Goal: Information Seeking & Learning: Check status

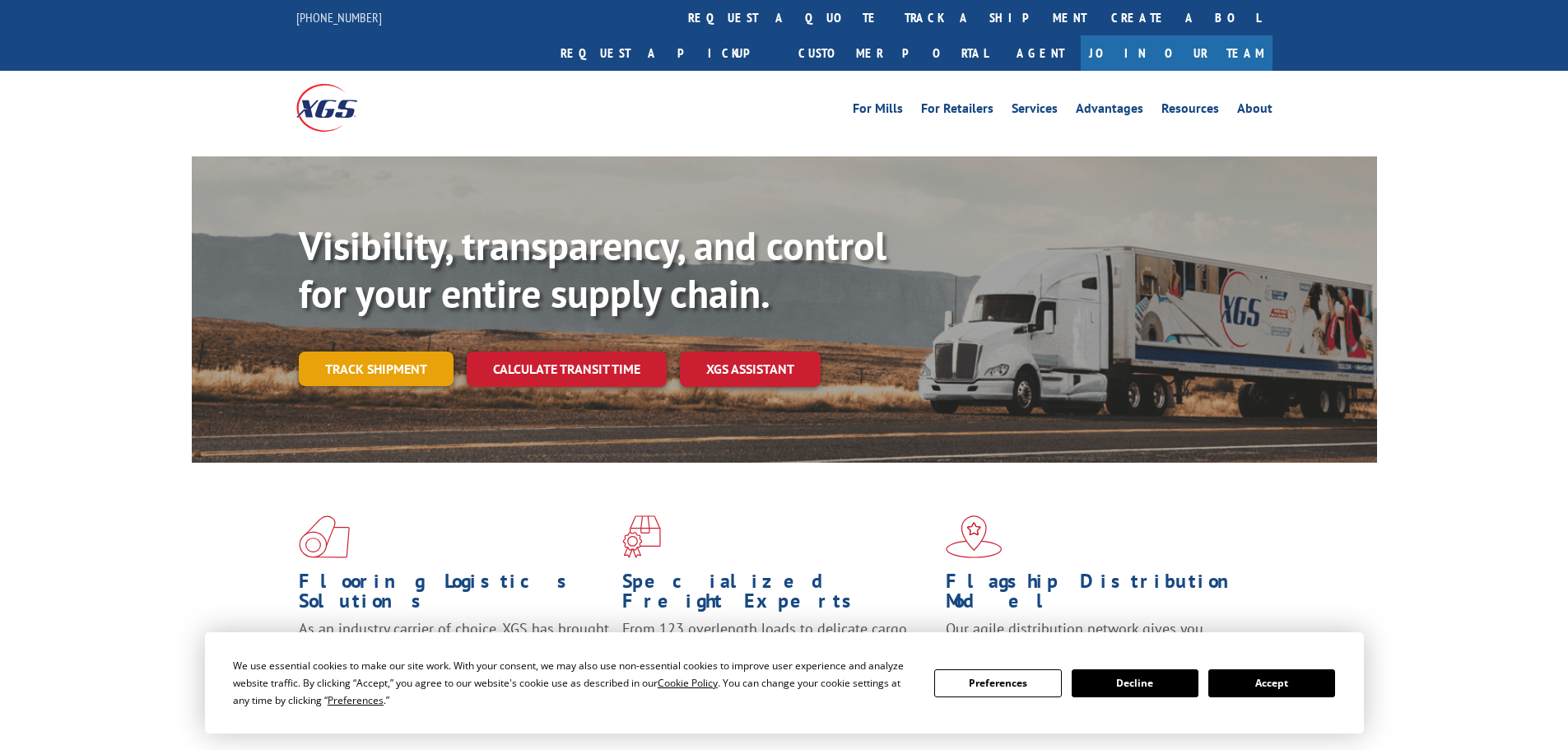
click at [412, 352] on link "Track shipment" at bounding box center [377, 369] width 155 height 35
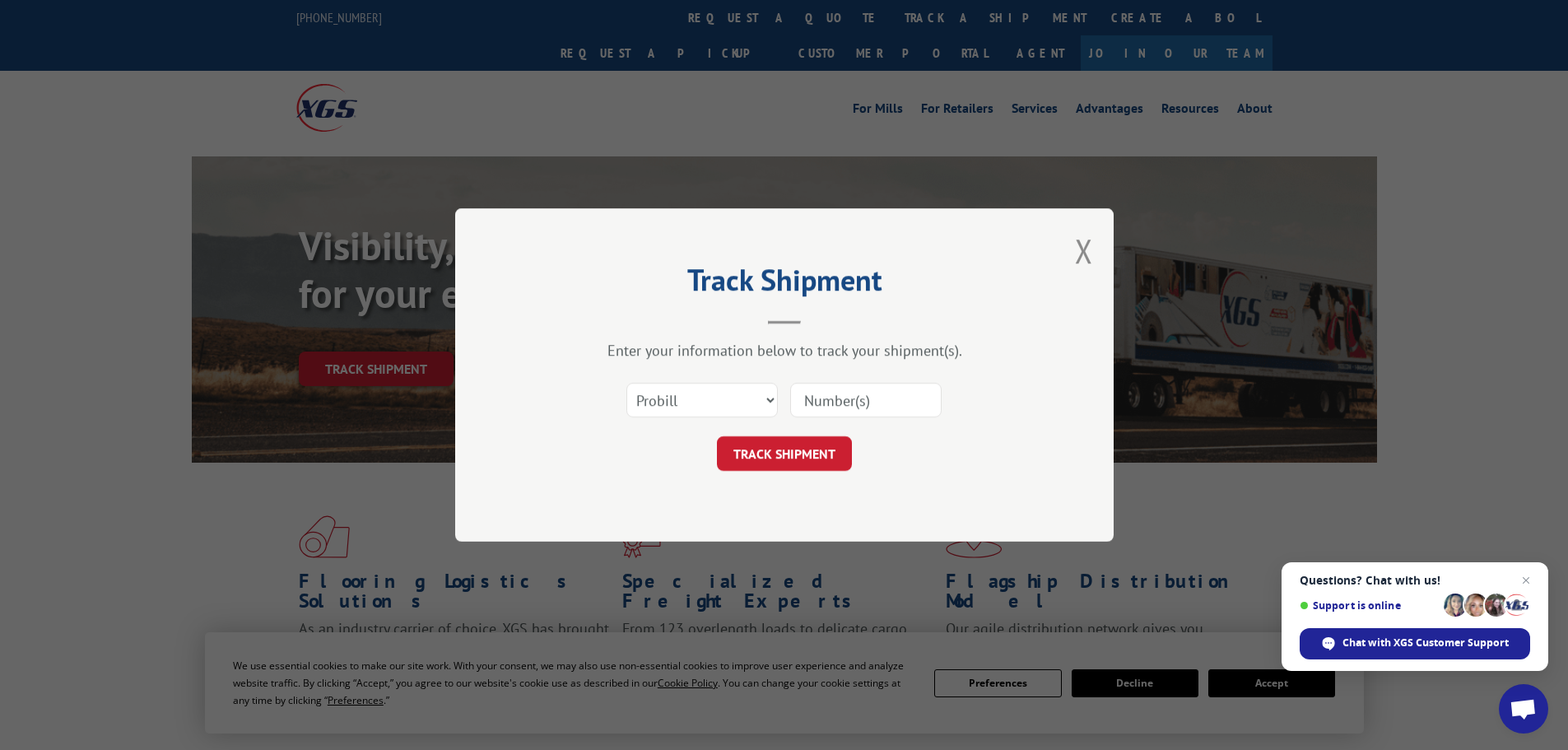
paste input "17229448"
type input "17229448"
click at [779, 458] on button "TRACK SHIPMENT" at bounding box center [784, 453] width 135 height 35
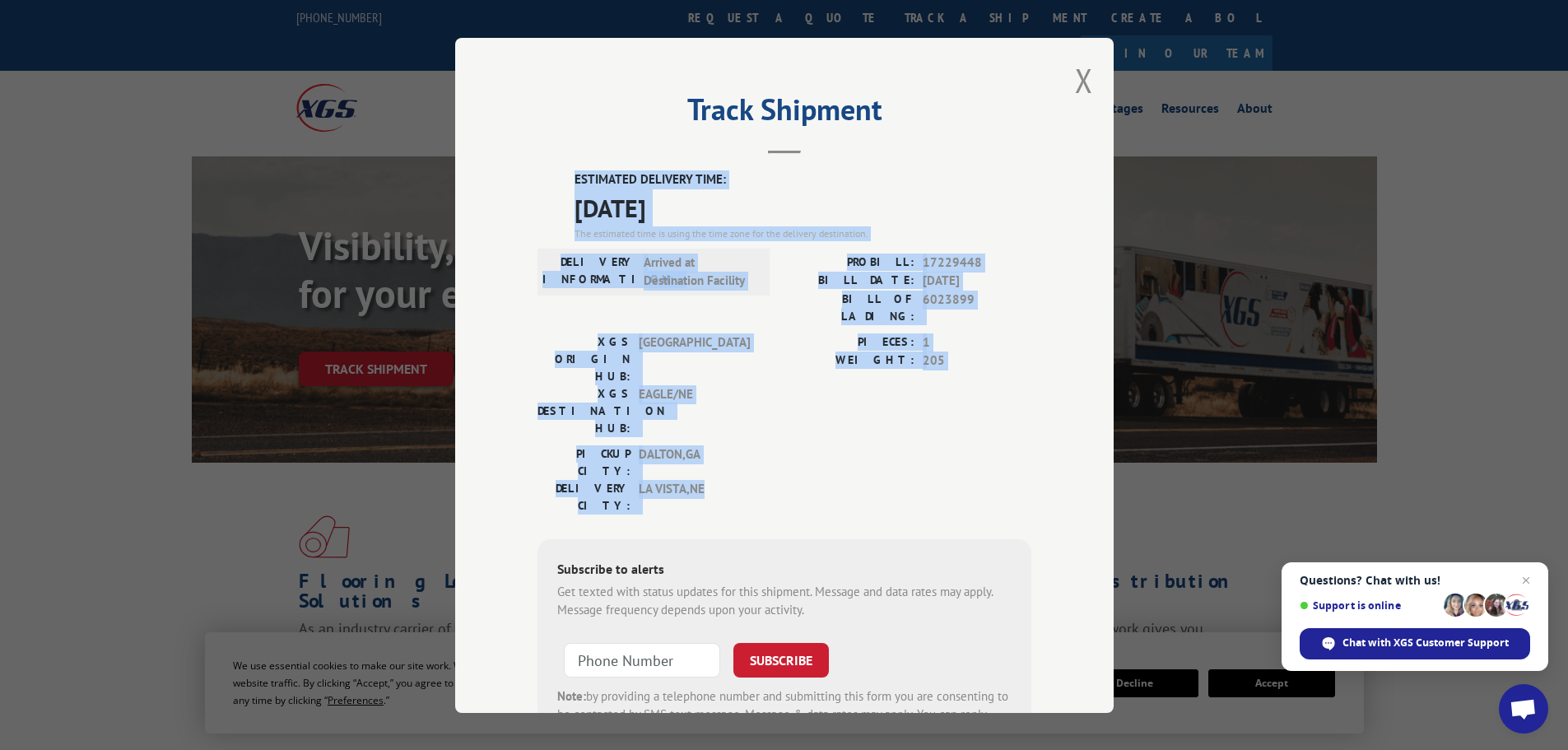
drag, startPoint x: 567, startPoint y: 173, endPoint x: 713, endPoint y: 405, distance: 274.1
click at [713, 405] on div "ESTIMATED DELIVERY TIME: [DATE] The estimated time is using the time zone for t…" at bounding box center [784, 466] width 494 height 592
copy div "ESTIMATED DELIVERY TIME: [DATE] The estimated time is using the time zone for t…"
click at [1079, 79] on button "Close modal" at bounding box center [1084, 80] width 18 height 44
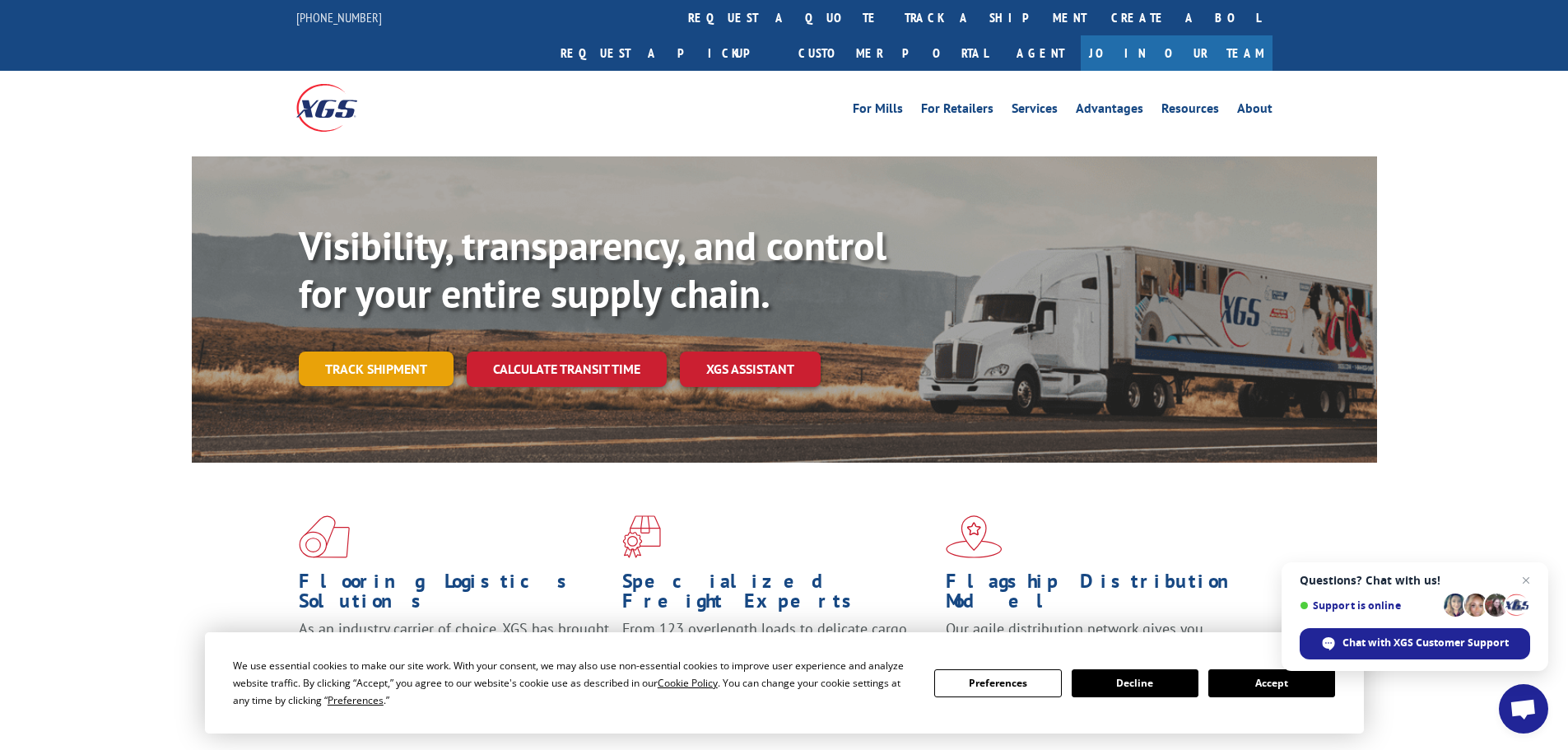
click at [377, 352] on link "Track shipment" at bounding box center [377, 369] width 155 height 35
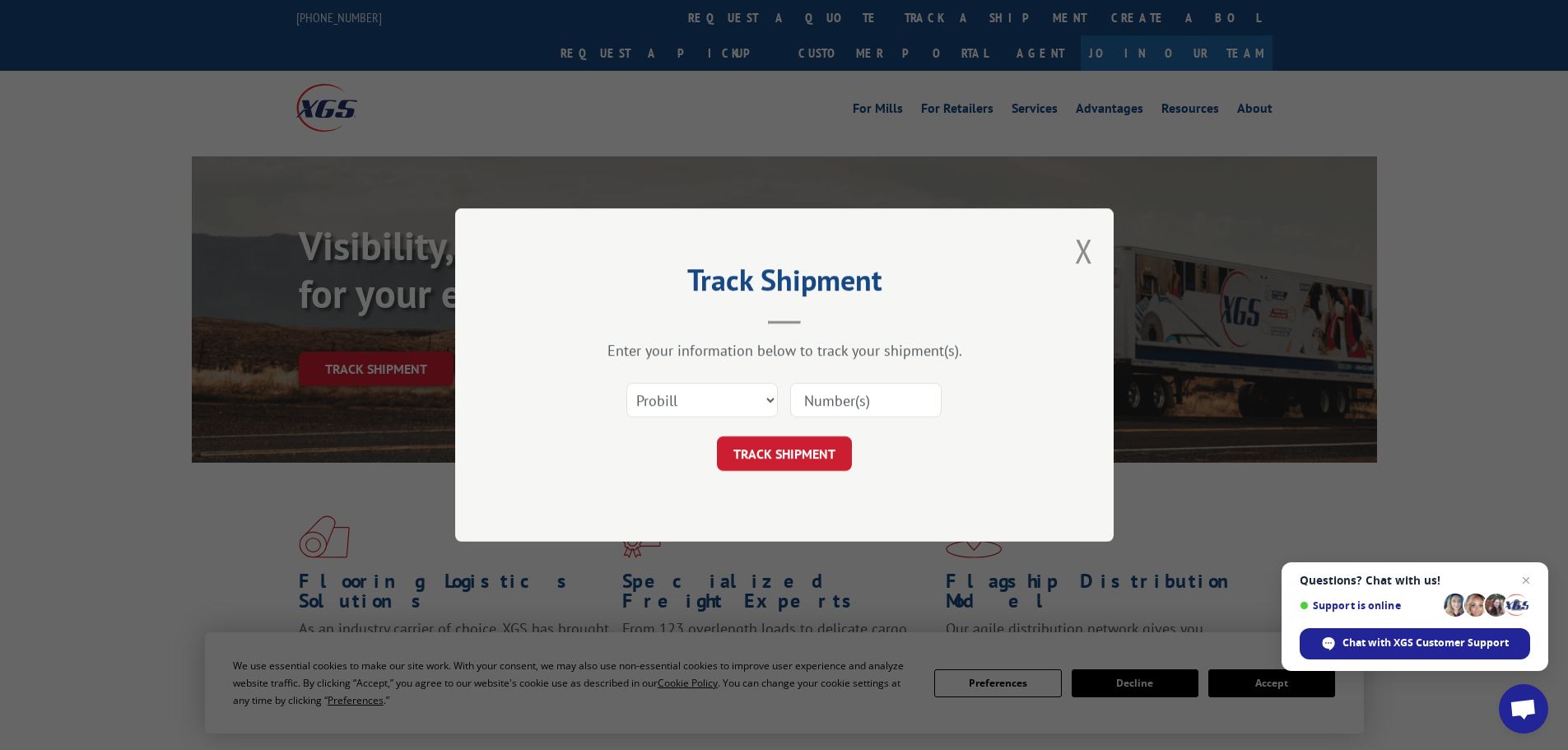
paste input "17521585"
type input "17521585"
click at [751, 447] on button "TRACK SHIPMENT" at bounding box center [784, 453] width 135 height 35
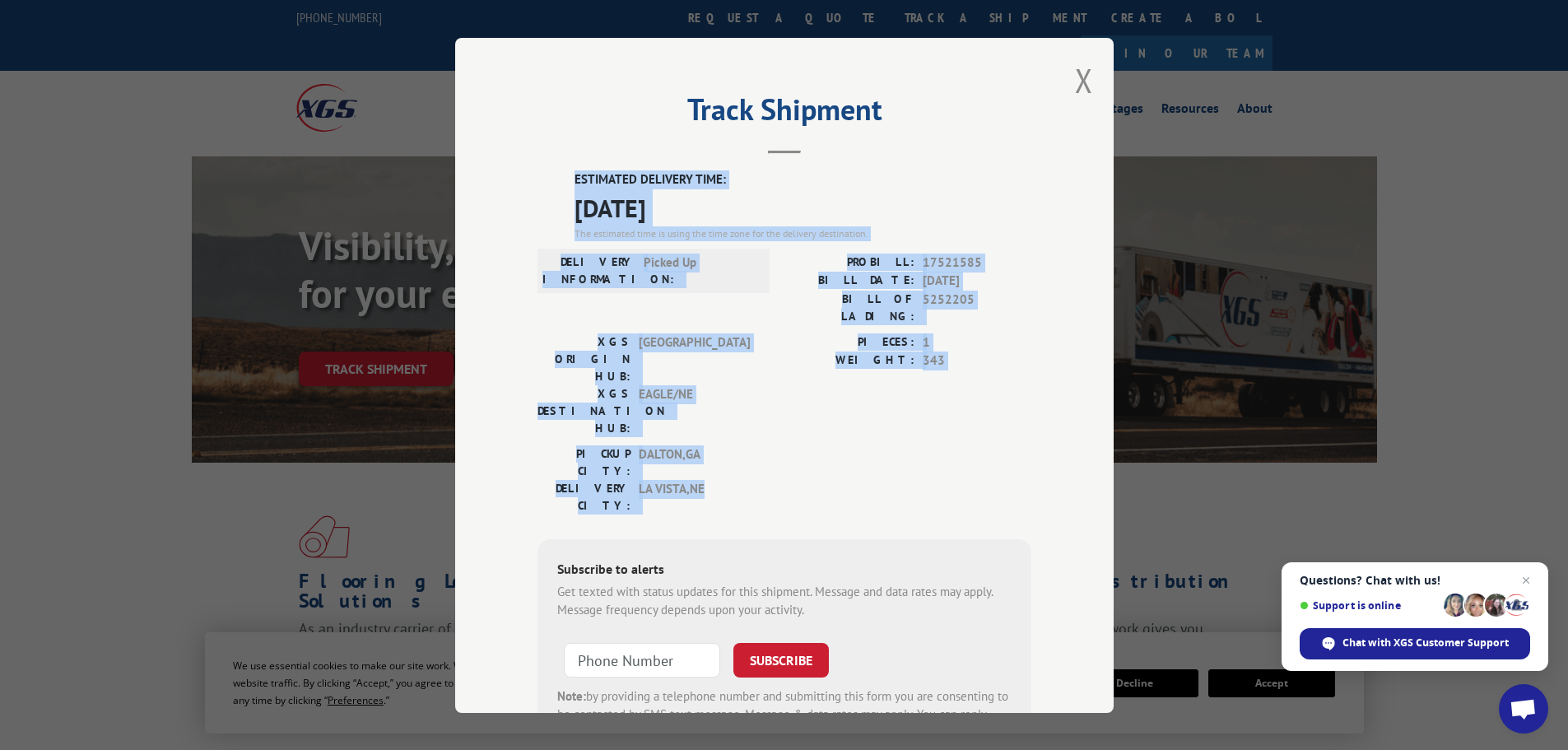
drag, startPoint x: 560, startPoint y: 178, endPoint x: 705, endPoint y: 405, distance: 269.4
click at [705, 405] on div "ESTIMATED DELIVERY TIME: [DATE] The estimated time is using the time zone for t…" at bounding box center [784, 466] width 494 height 592
copy div "ESTIMATED DELIVERY TIME: [DATE] The estimated time is using the time zone for t…"
click at [1080, 77] on button "Close modal" at bounding box center [1084, 80] width 18 height 44
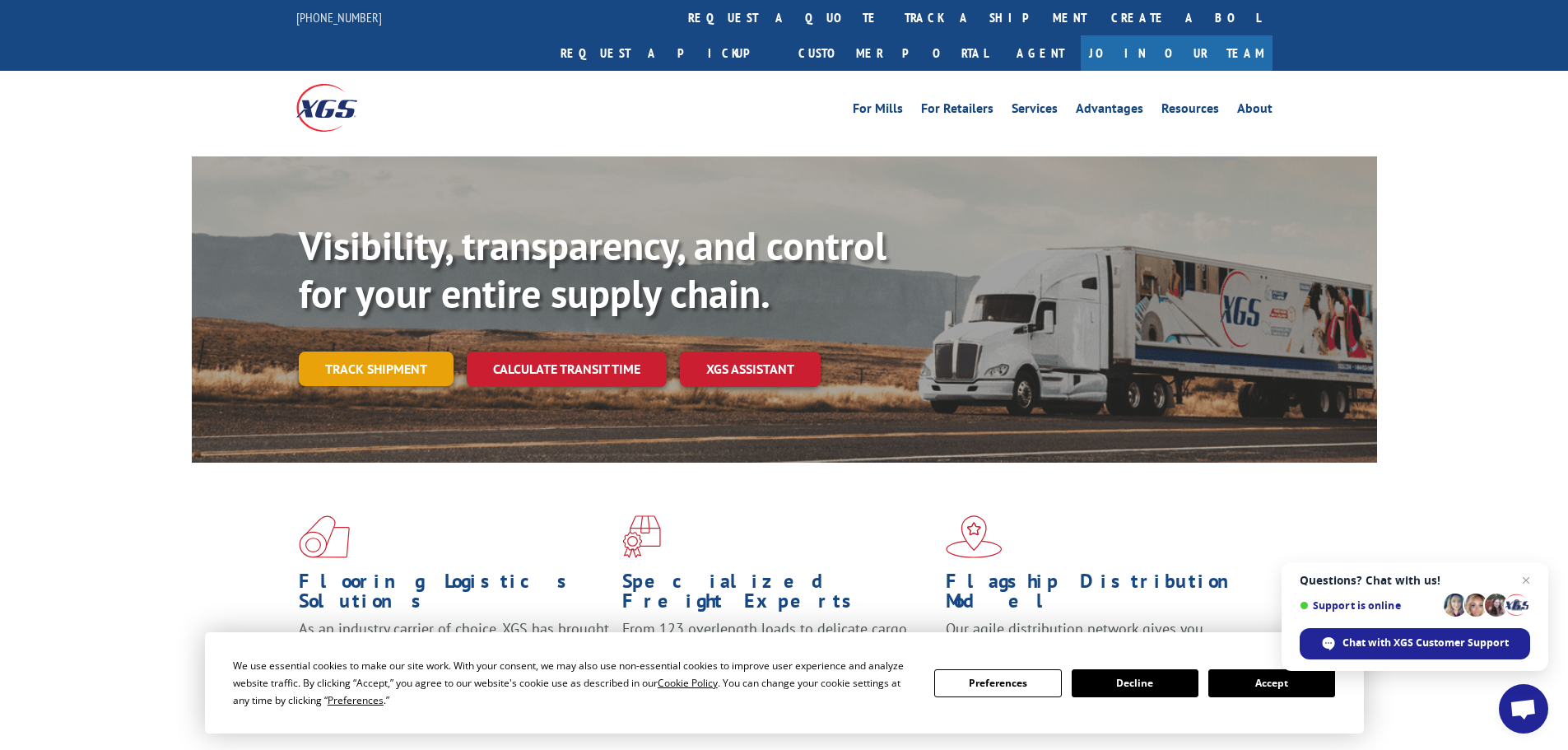
click at [348, 352] on link "Track shipment" at bounding box center [377, 369] width 155 height 35
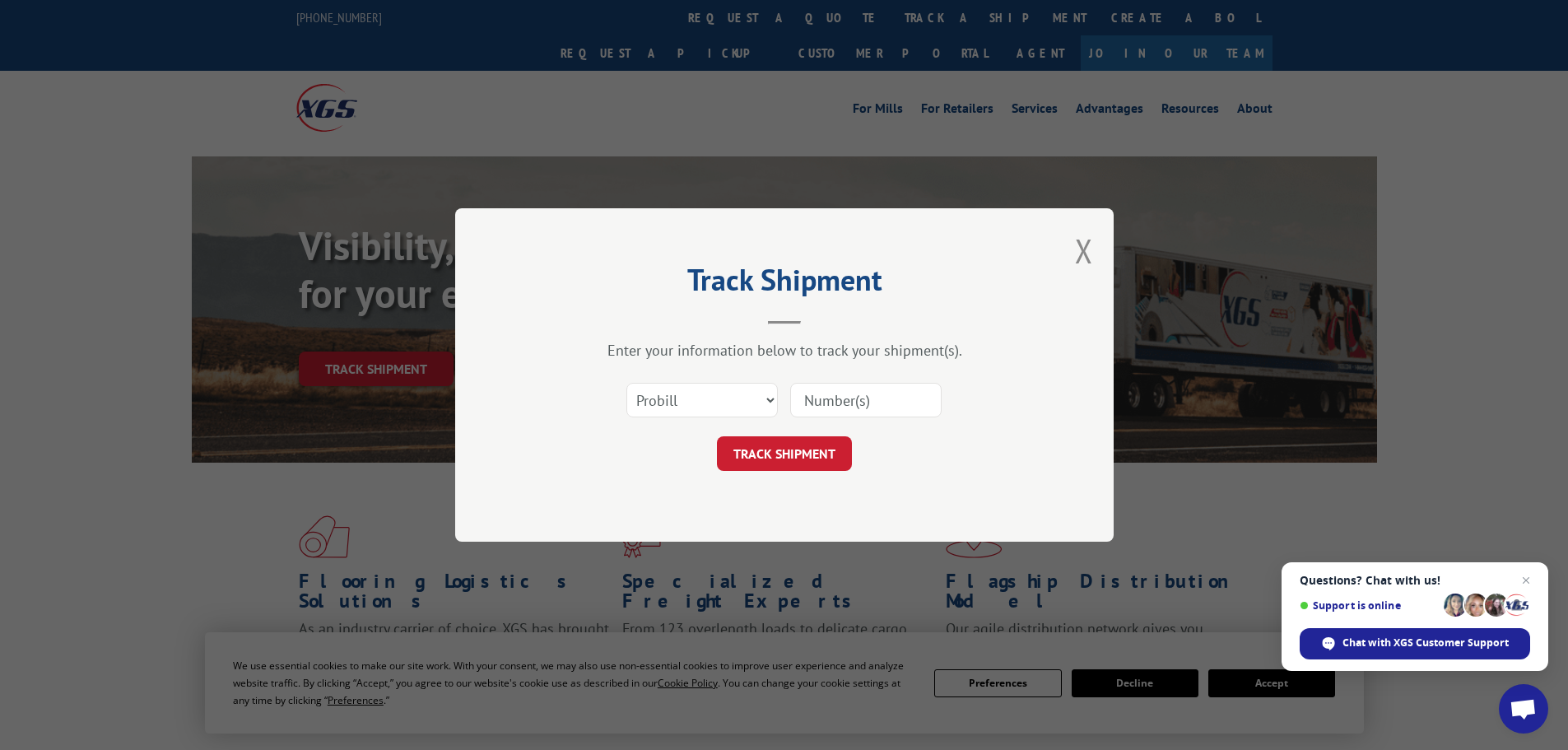
paste input "17472426"
type input "17472426"
click at [762, 455] on button "TRACK SHIPMENT" at bounding box center [784, 453] width 135 height 35
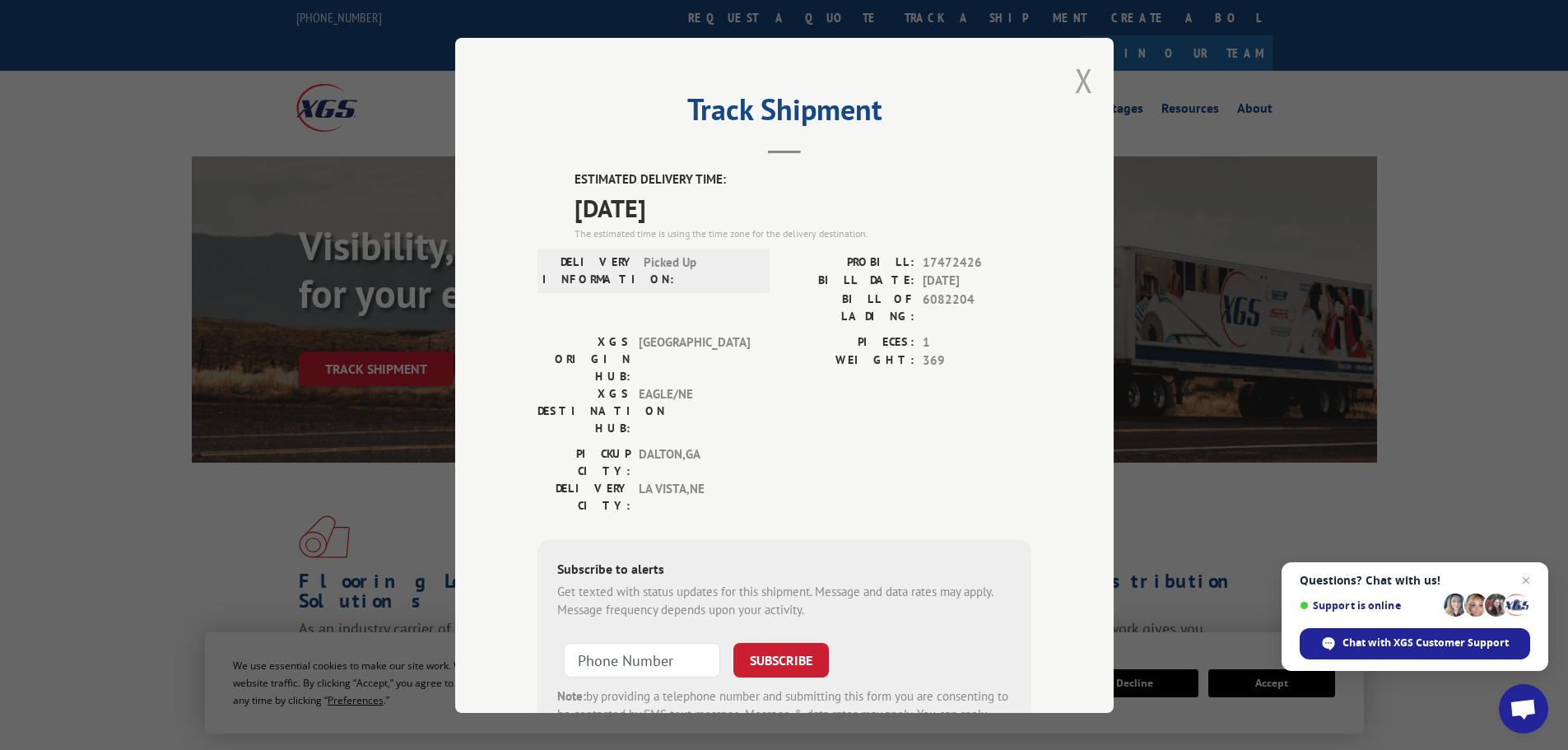
click at [1081, 82] on button "Close modal" at bounding box center [1084, 80] width 18 height 44
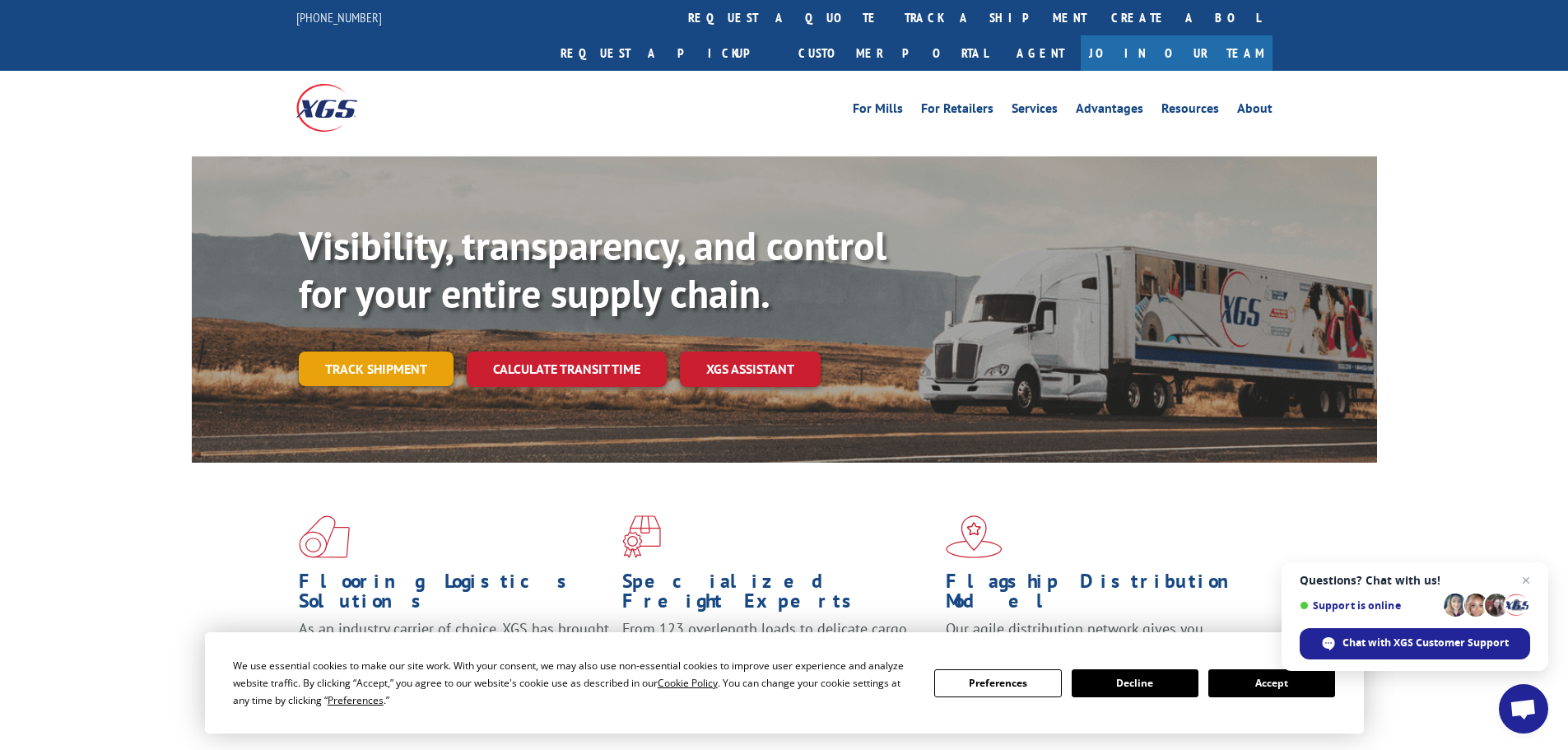
click at [367, 352] on link "Track shipment" at bounding box center [377, 369] width 155 height 35
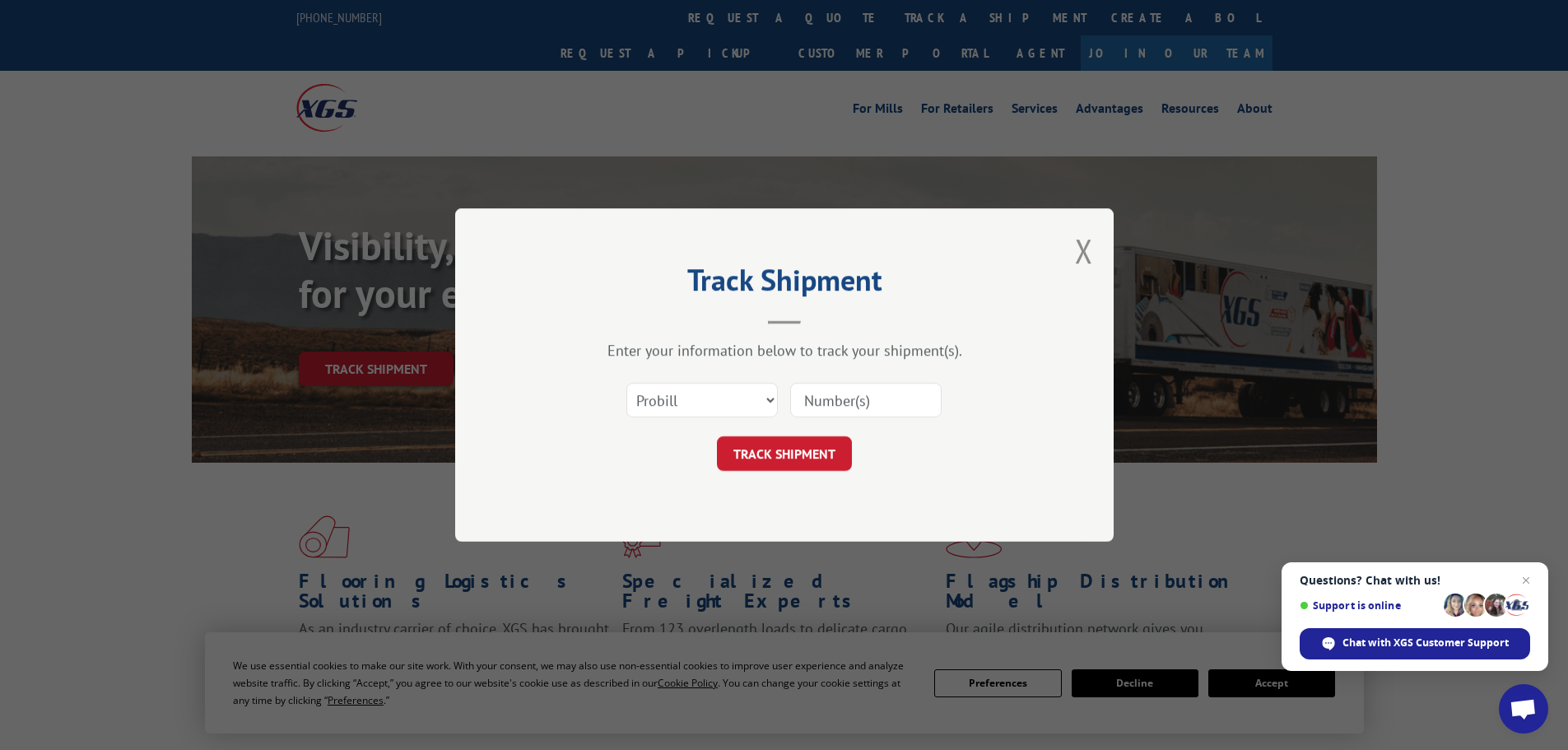
paste input "17472633"
type input "17472633"
click at [774, 446] on button "TRACK SHIPMENT" at bounding box center [784, 453] width 135 height 35
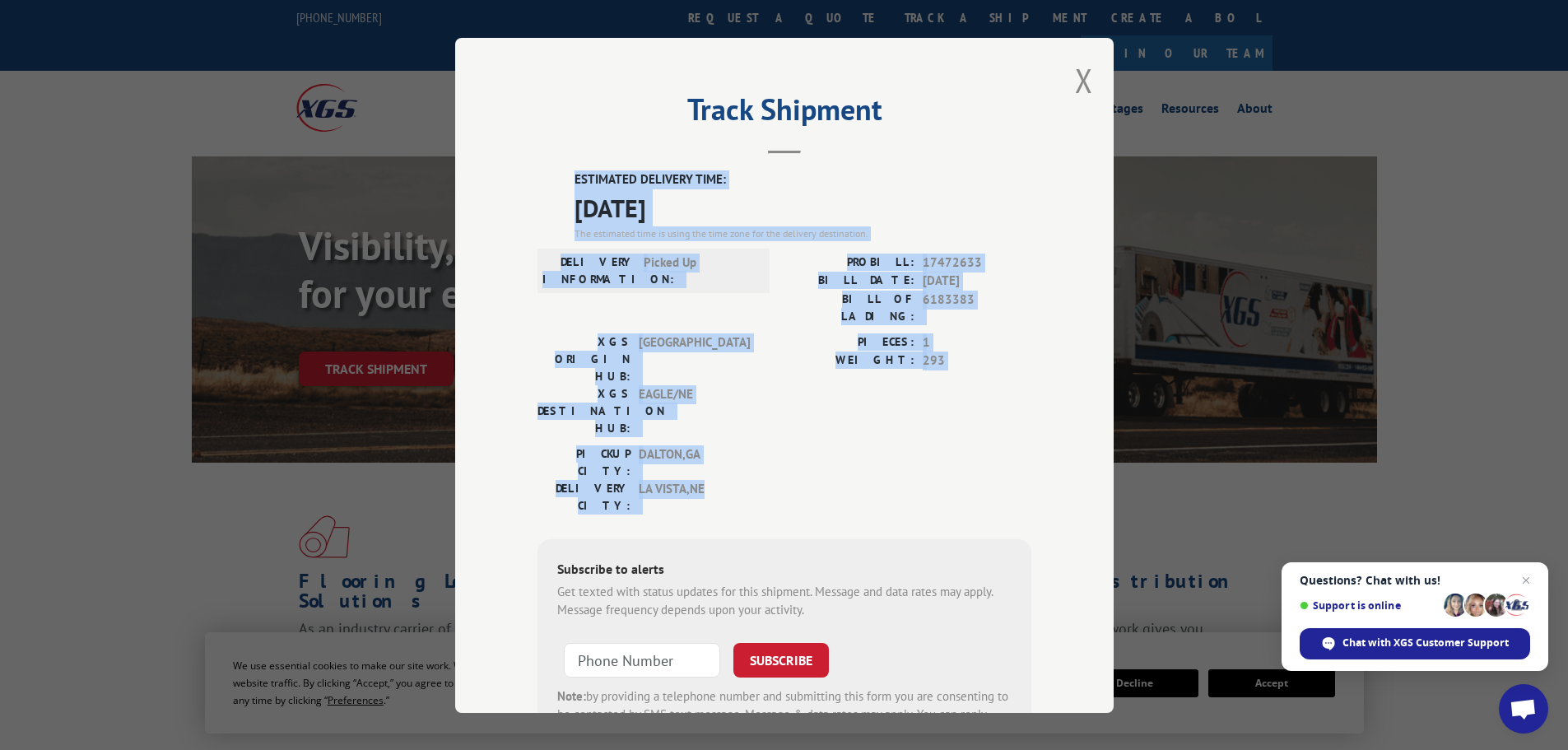
drag, startPoint x: 559, startPoint y: 176, endPoint x: 707, endPoint y: 411, distance: 277.7
click at [707, 411] on div "ESTIMATED DELIVERY TIME: [DATE] The estimated time is using the time zone for t…" at bounding box center [784, 466] width 494 height 592
copy div "ESTIMATED DELIVERY TIME: [DATE] The estimated time is using the time zone for t…"
